Goal: Task Accomplishment & Management: Use online tool/utility

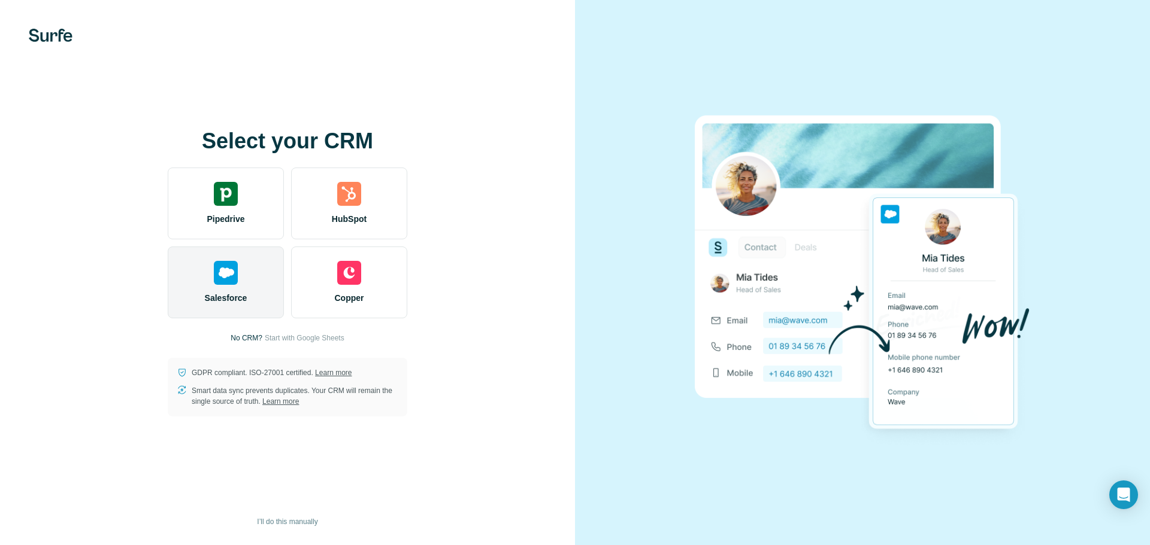
click at [227, 288] on div "Salesforce" at bounding box center [226, 283] width 116 height 72
